Goal: Navigation & Orientation: Find specific page/section

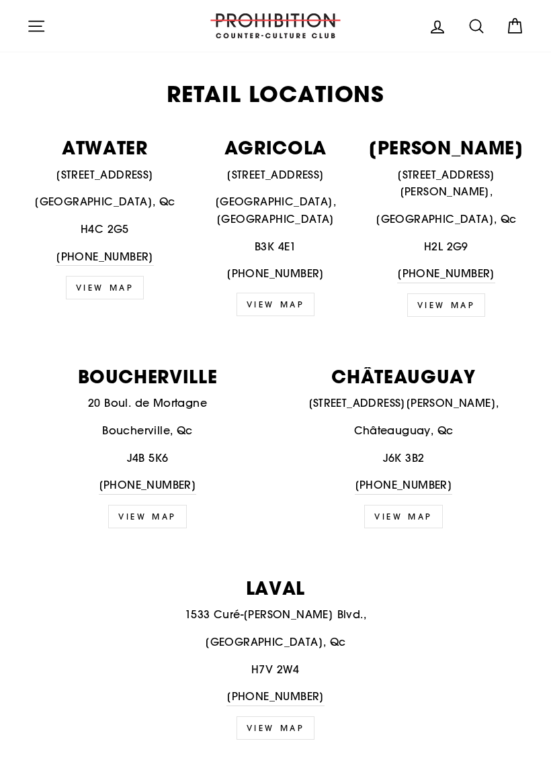
scroll to position [498, 0]
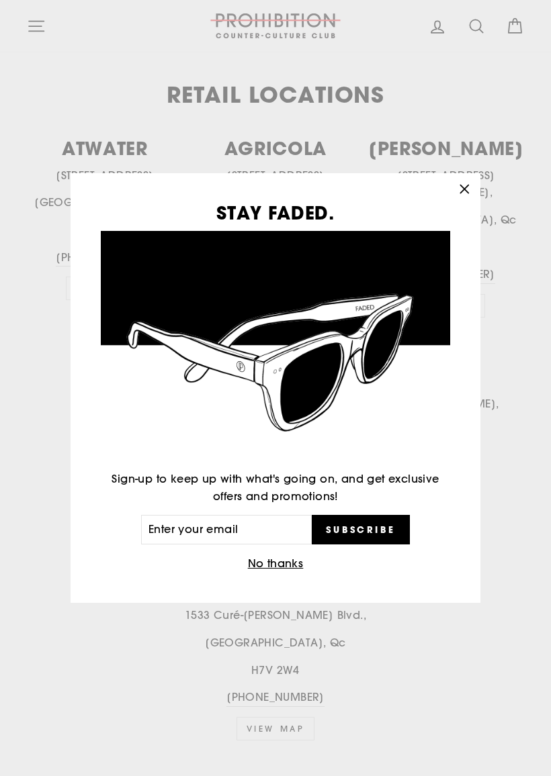
click at [457, 180] on button ""Close (esc)"" at bounding box center [464, 189] width 32 height 32
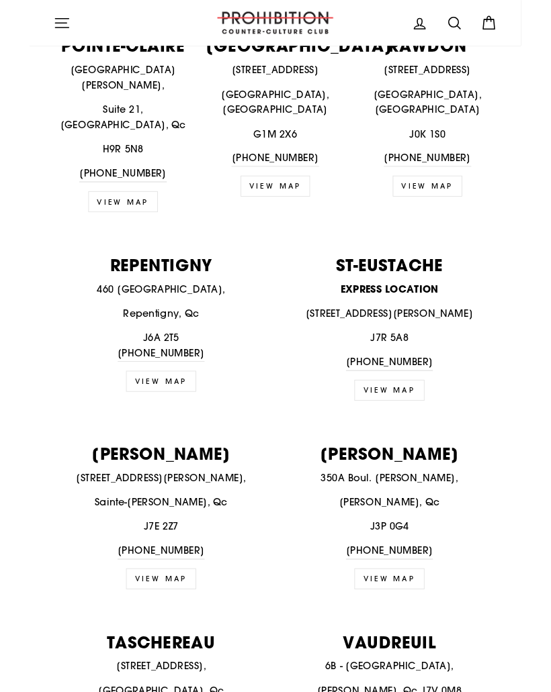
scroll to position [1702, 0]
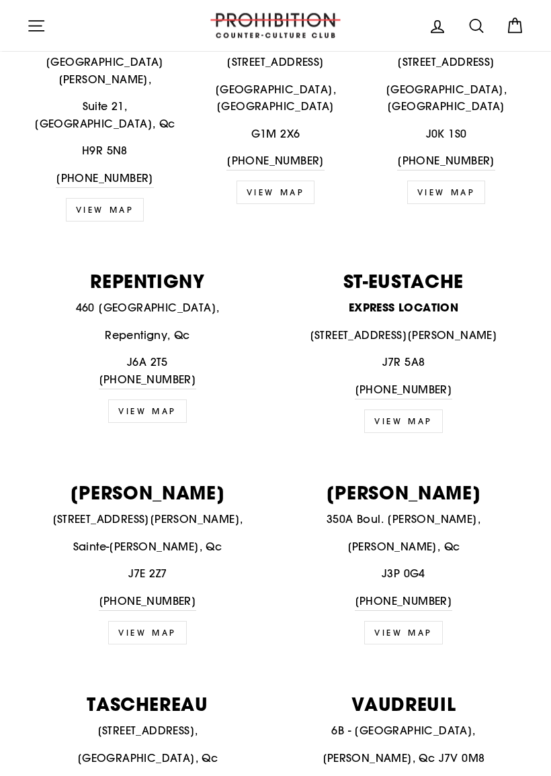
click at [419, 484] on p "[PERSON_NAME]" at bounding box center [403, 493] width 241 height 18
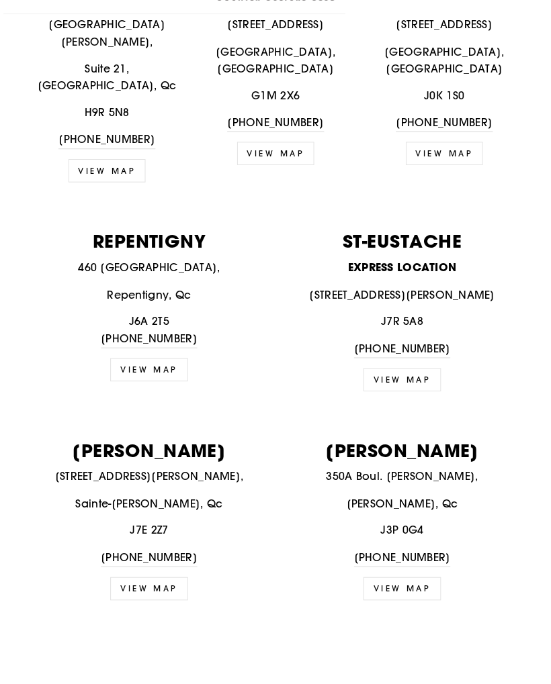
scroll to position [1740, 0]
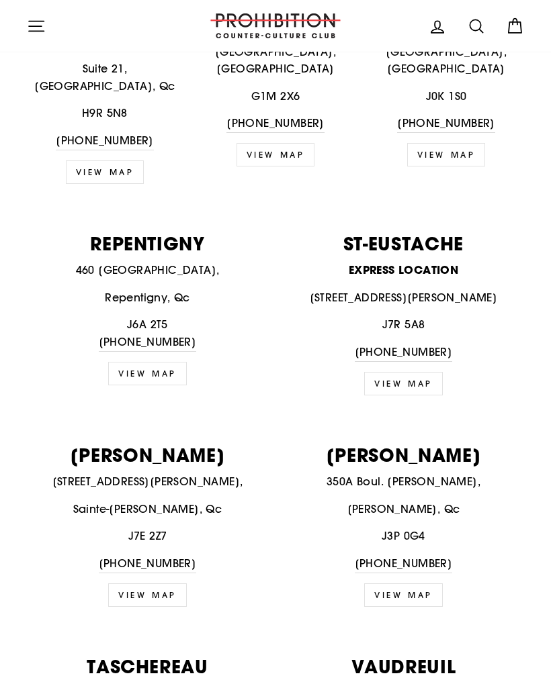
click at [402, 583] on link "VIEW MAP" at bounding box center [403, 594] width 79 height 23
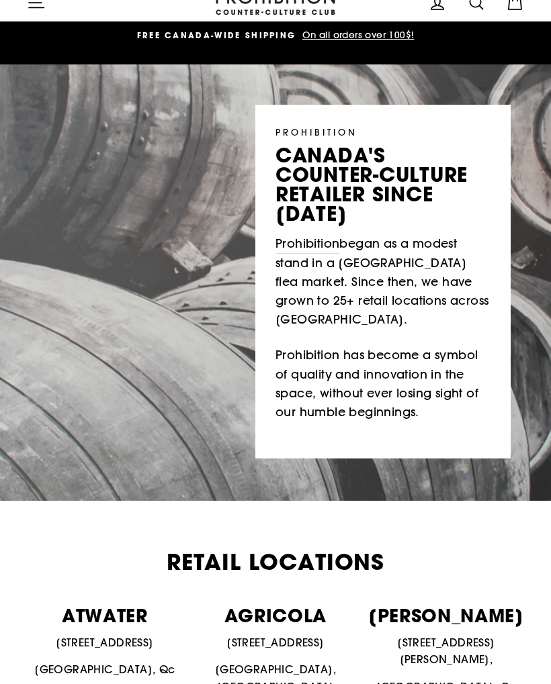
scroll to position [0, 0]
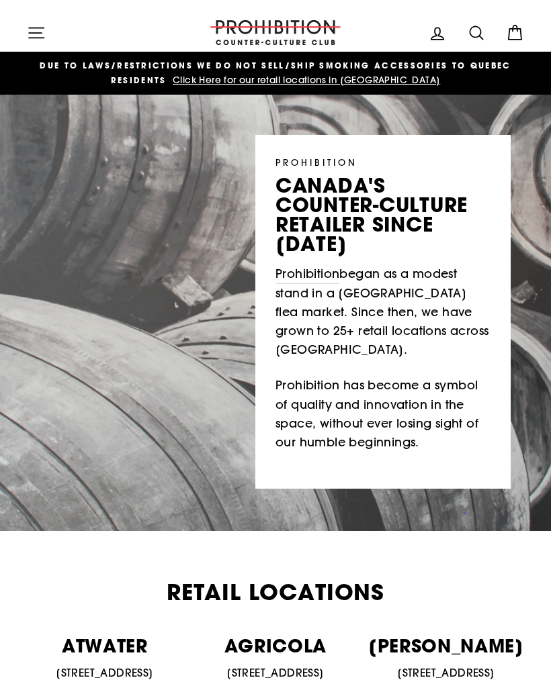
click at [510, 43] on link "Cart" at bounding box center [514, 32] width 35 height 29
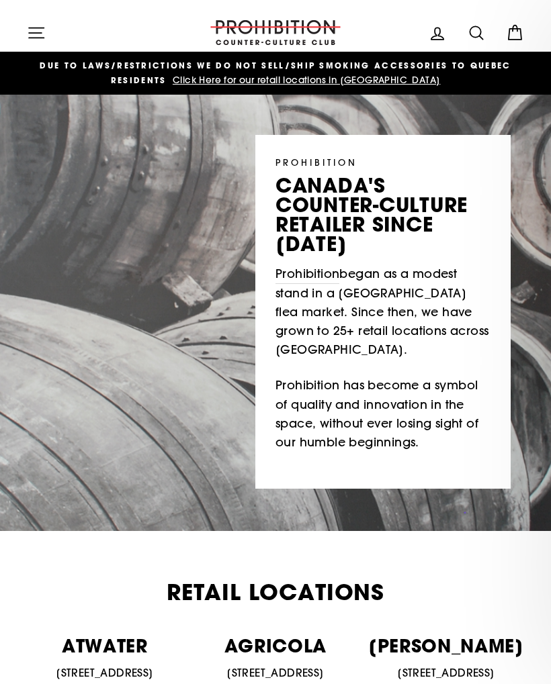
click at [34, 30] on icon "button" at bounding box center [36, 32] width 19 height 19
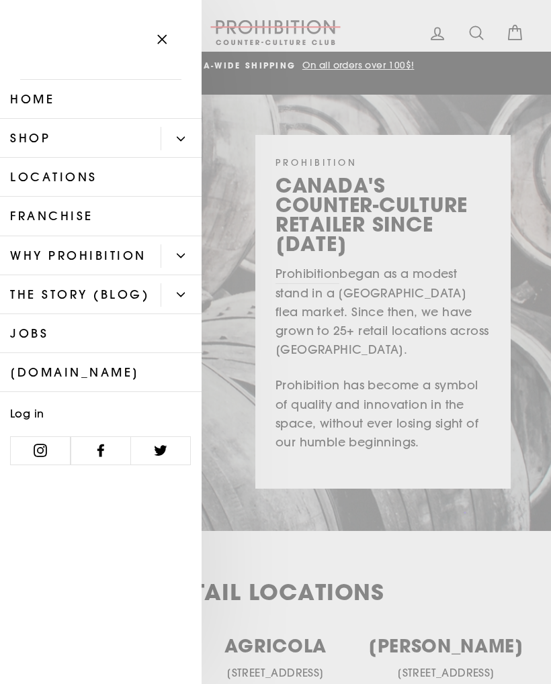
click at [170, 117] on link "Home" at bounding box center [100, 99] width 201 height 39
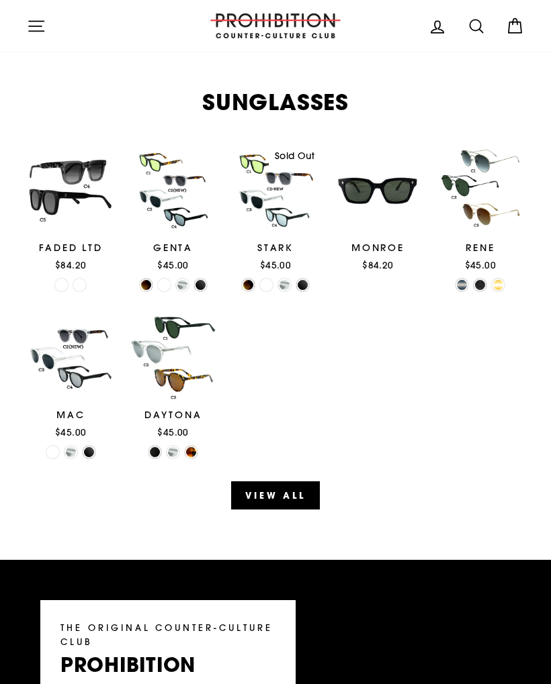
scroll to position [1628, 0]
